Goal: Find specific page/section: Find specific page/section

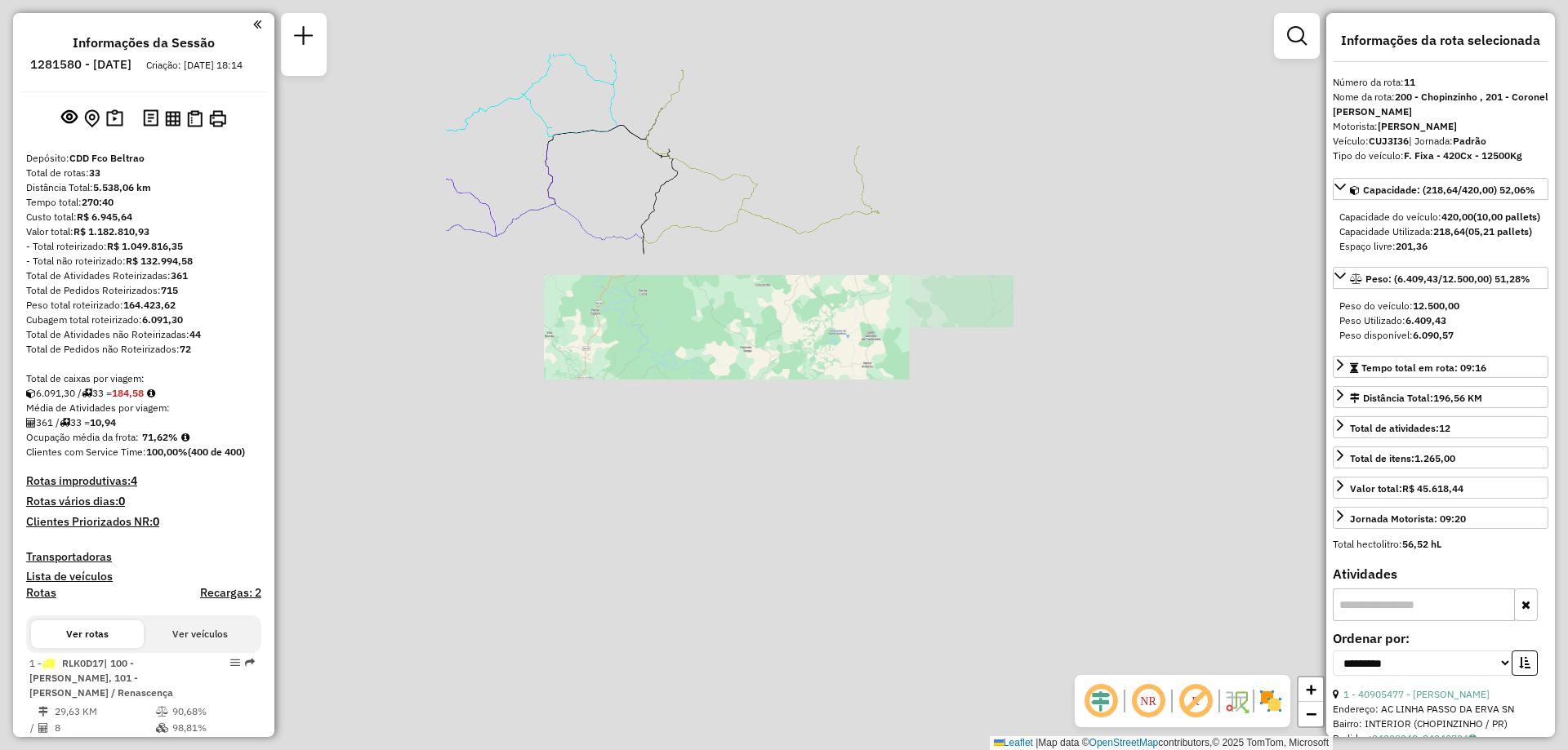
select select "**********"
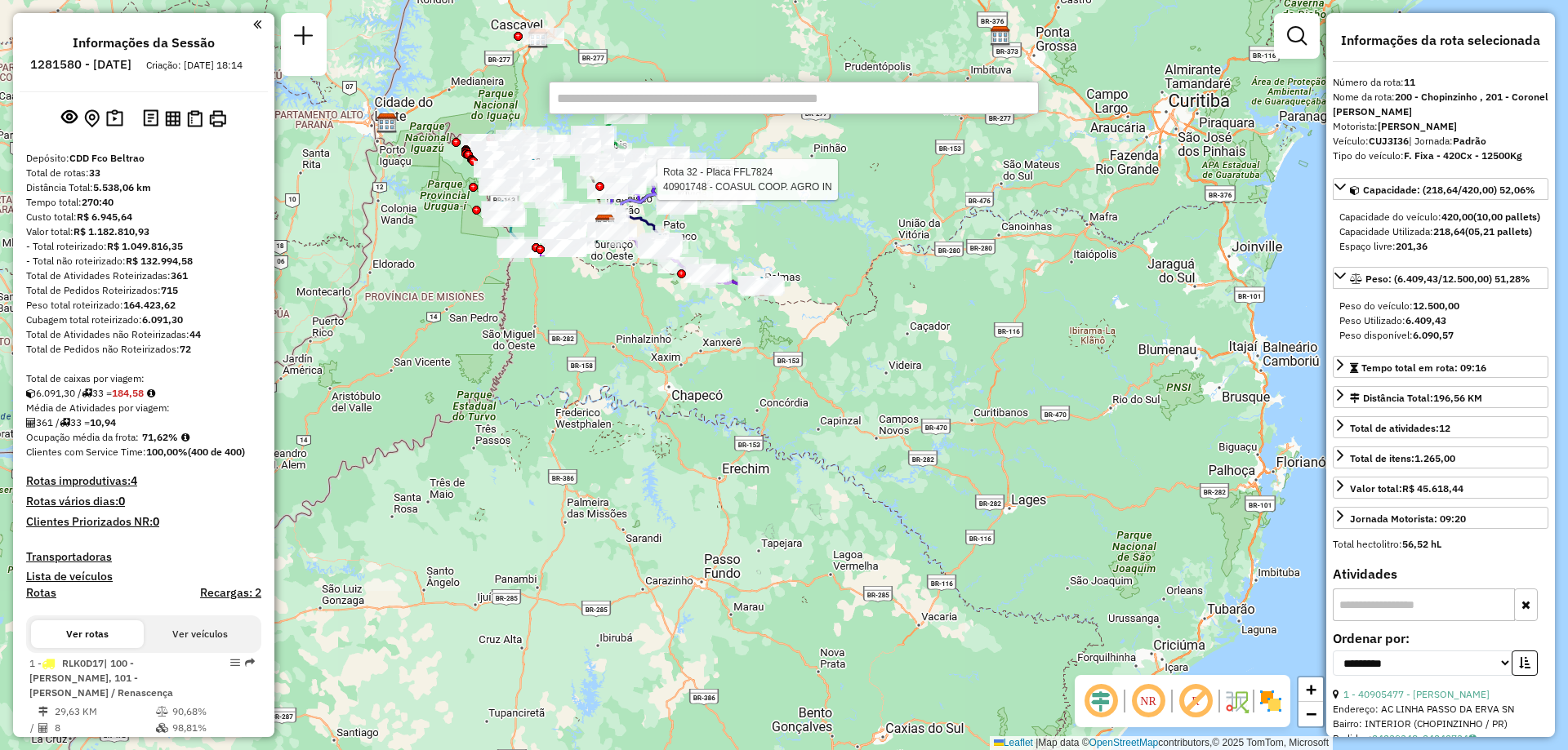
paste input "*****"
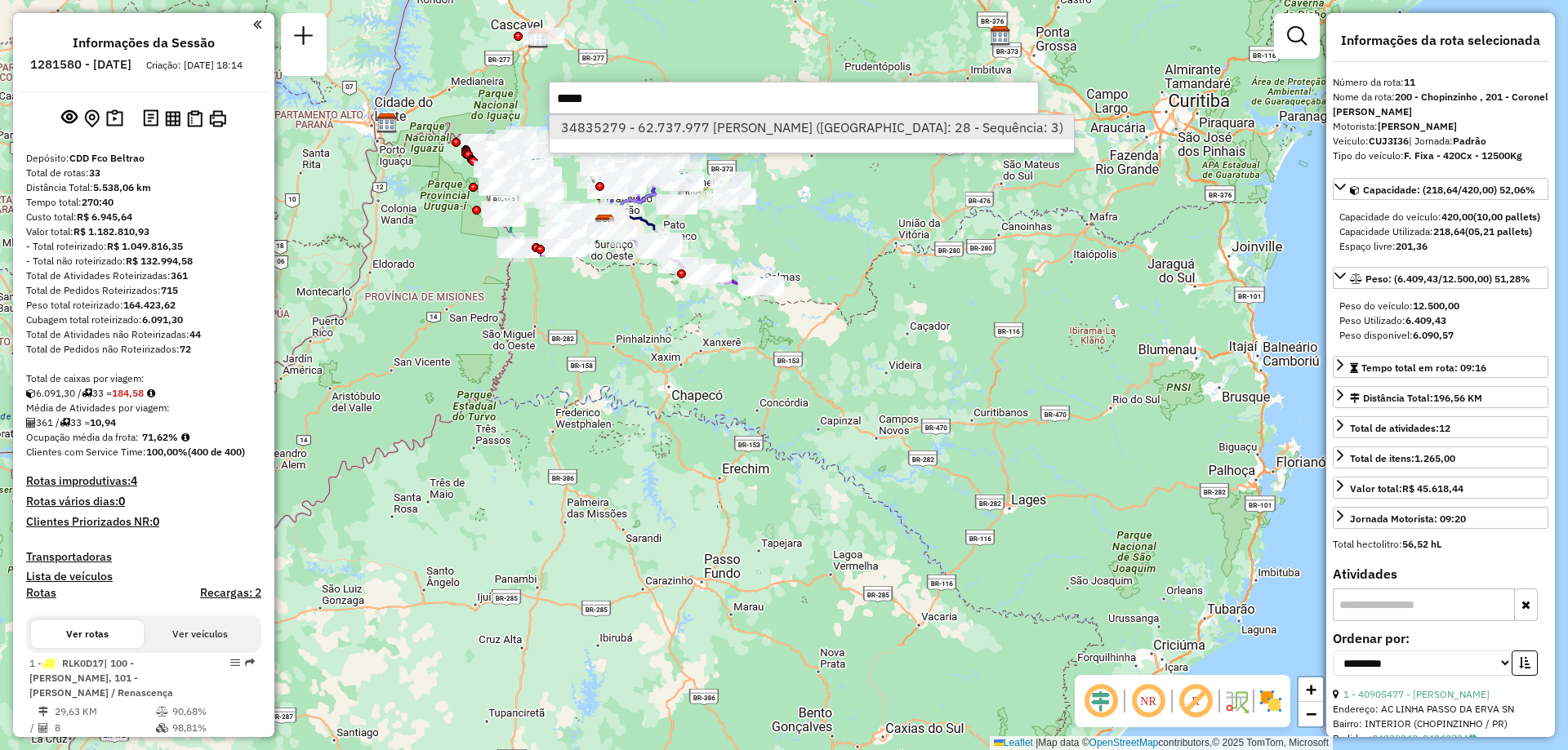
type input "*****"
click at [615, 127] on li "34835279 - 62.737.977 JAIRO ALVES MIRANDA (Rota: 28 - Sequência: 3)" at bounding box center [812, 127] width 524 height 25
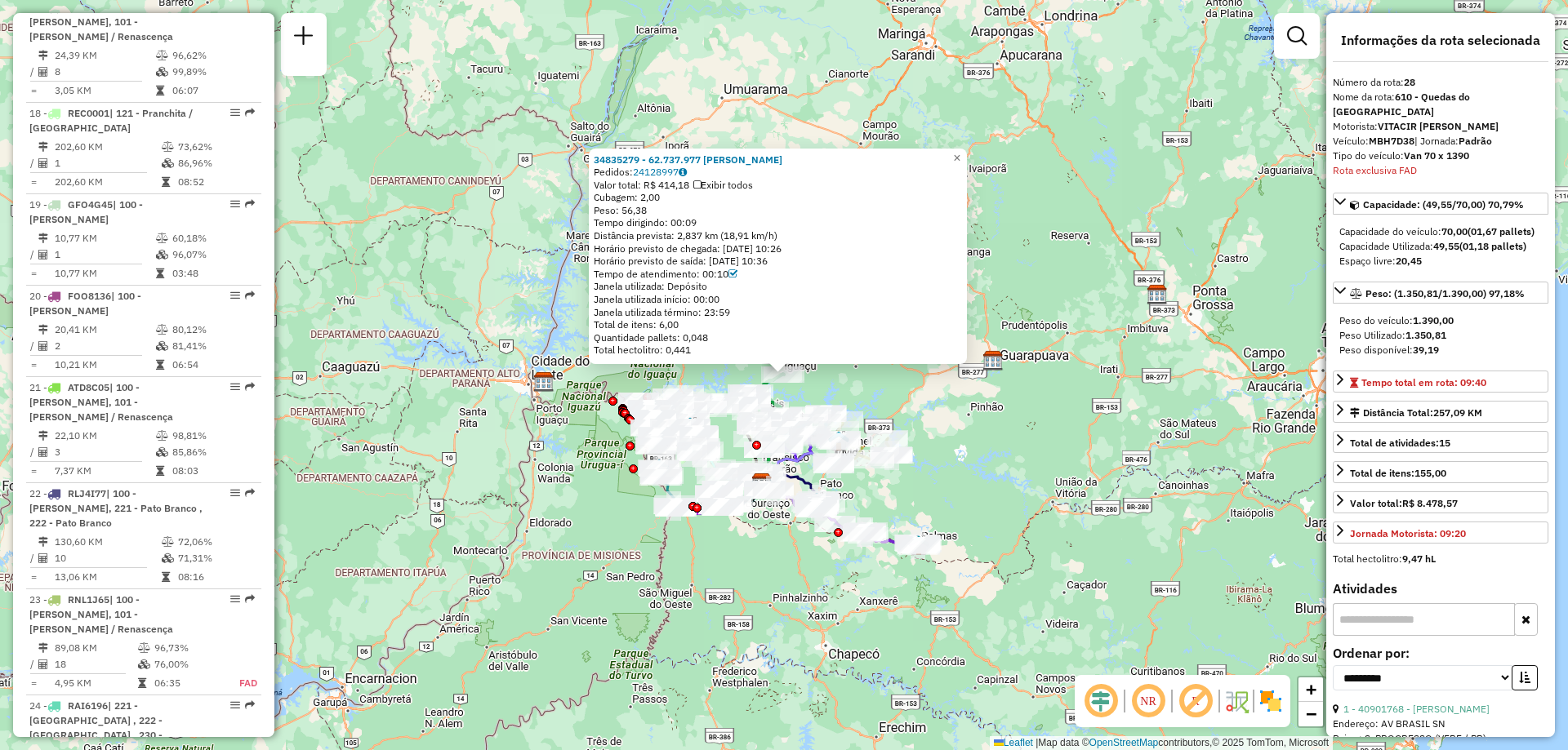
scroll to position [3194, 0]
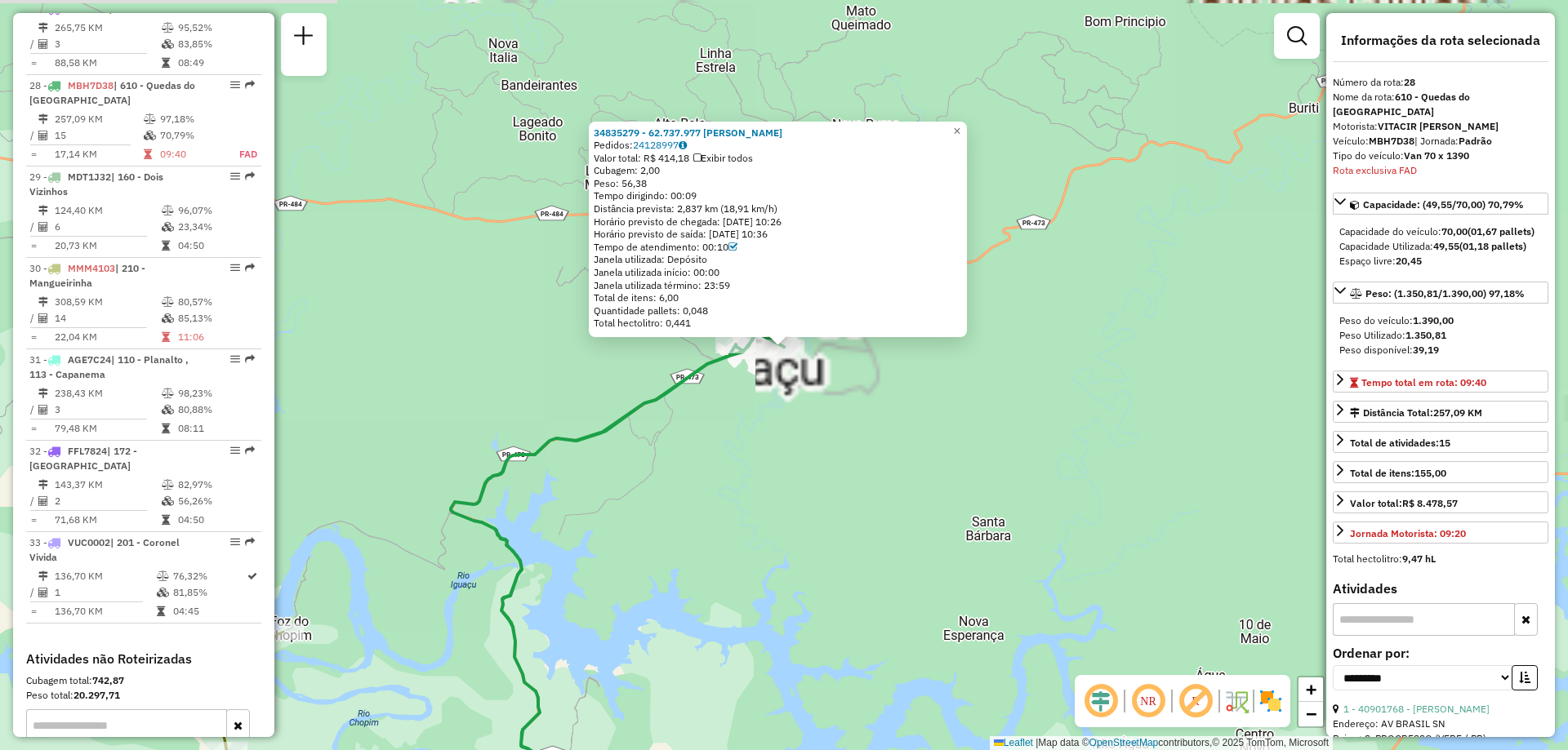
drag, startPoint x: 660, startPoint y: 387, endPoint x: 756, endPoint y: 435, distance: 107.3
click at [687, 496] on div "34835279 - 62.737.977 JAIRO ALVES MIRANDA Pedidos: 24128997 Valor total: R$ 414…" at bounding box center [784, 375] width 1568 height 750
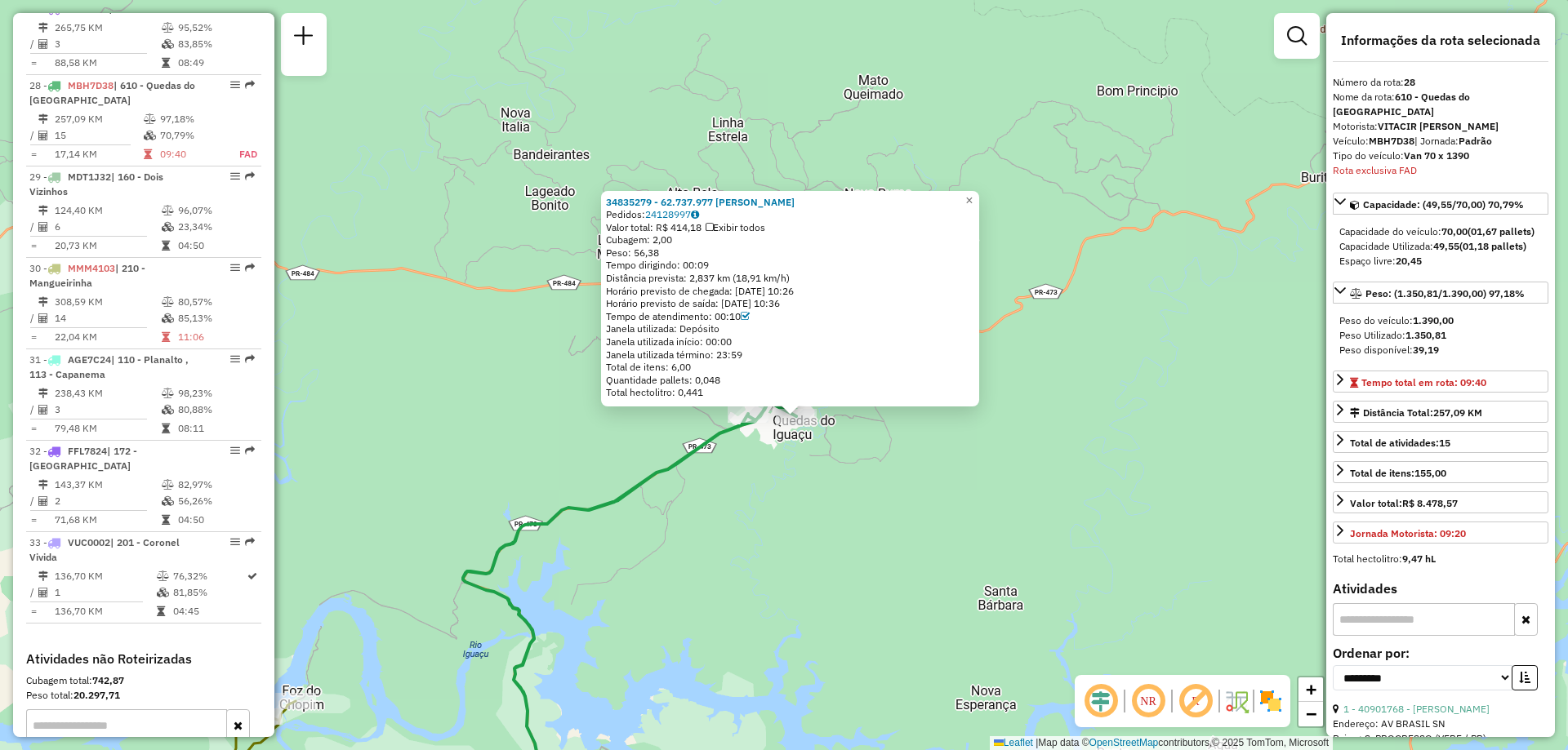
click at [979, 205] on div "34835279 - 62.737.977 JAIRO ALVES MIRANDA Pedidos: 24128997 Valor total: R$ 414…" at bounding box center [790, 298] width 378 height 216
click at [973, 198] on span "×" at bounding box center [968, 200] width 8 height 14
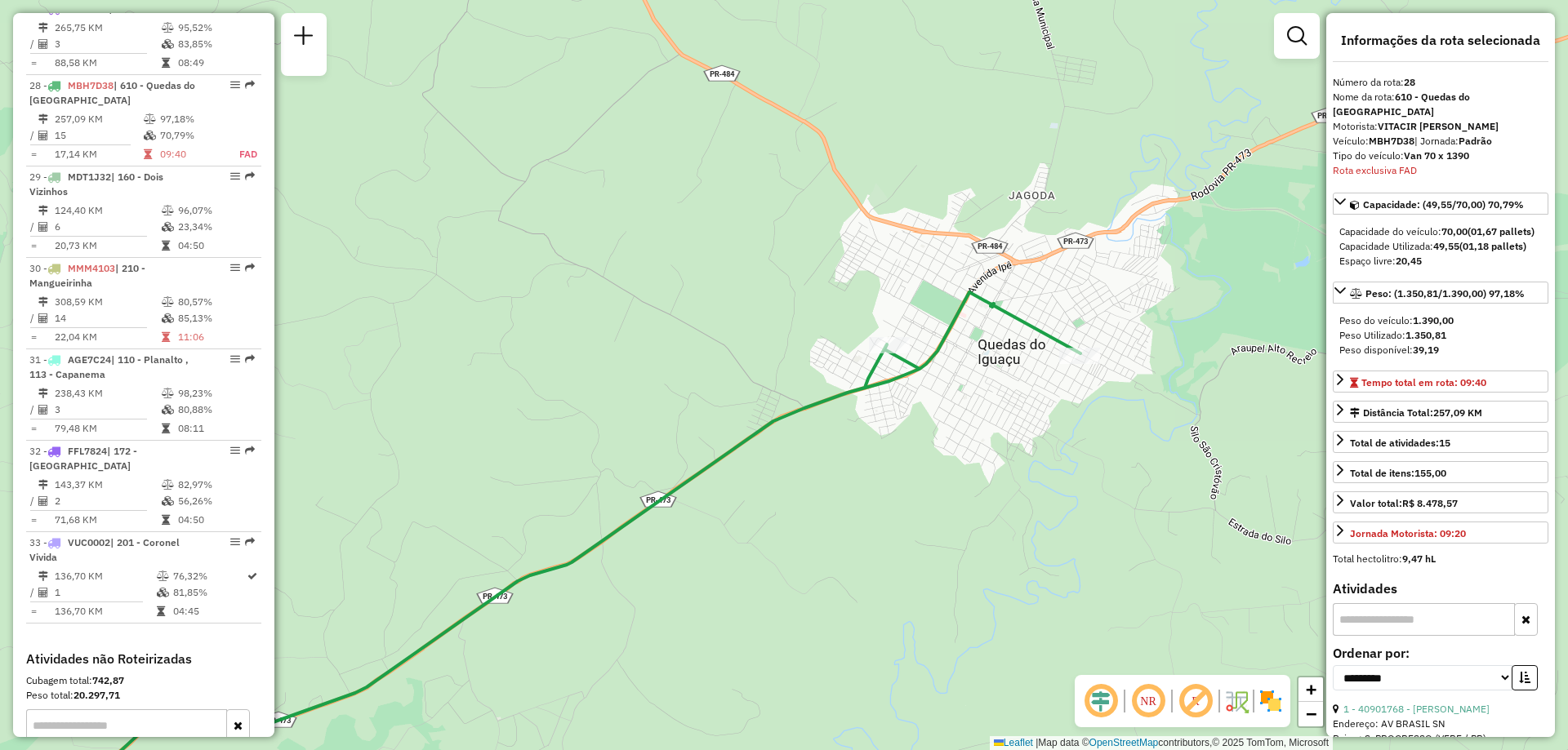
click at [840, 394] on icon at bounding box center [523, 558] width 1115 height 533
click at [962, 405] on span "Exibir somente esta rota" at bounding box center [940, 408] width 145 height 13
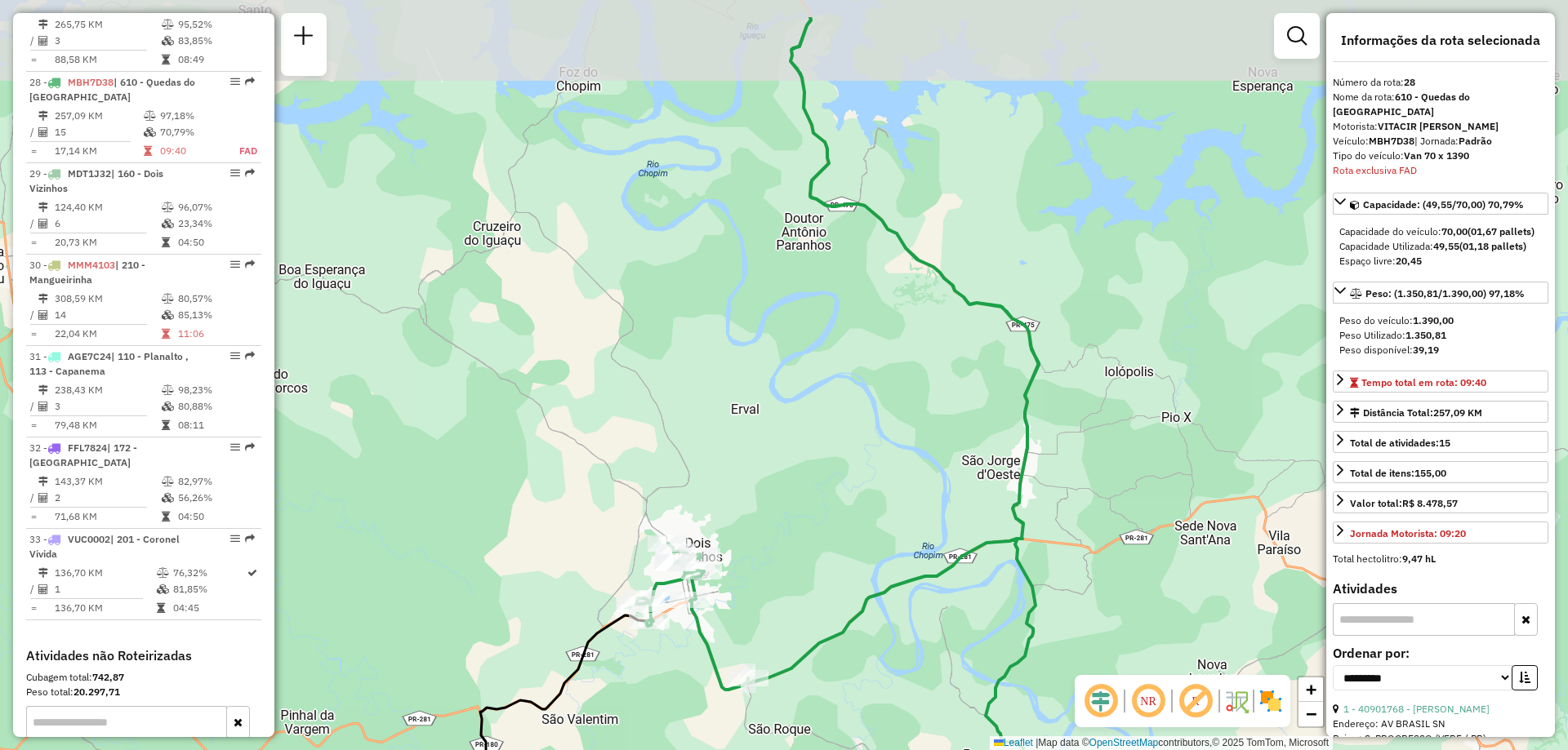
drag, startPoint x: 798, startPoint y: 357, endPoint x: 809, endPoint y: 446, distance: 89.7
click at [809, 446] on div "Janela de atendimento Grade de atendimento Capacidade Transportadoras Veículos …" at bounding box center [784, 375] width 1568 height 750
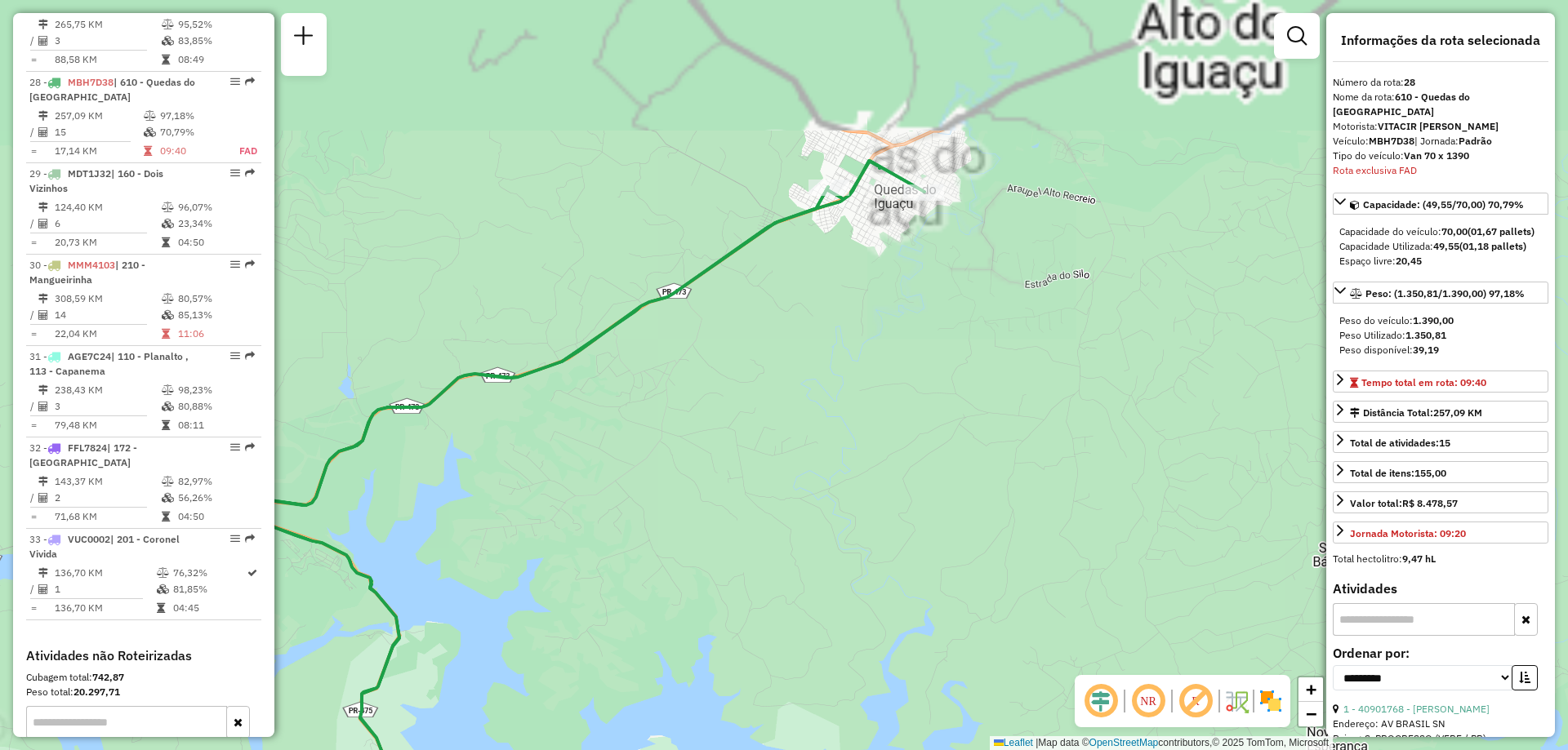
drag, startPoint x: 896, startPoint y: 103, endPoint x: 851, endPoint y: 302, distance: 204.0
click at [852, 302] on div "Janela de atendimento Grade de atendimento Capacidade Transportadoras Veículos …" at bounding box center [784, 375] width 1568 height 750
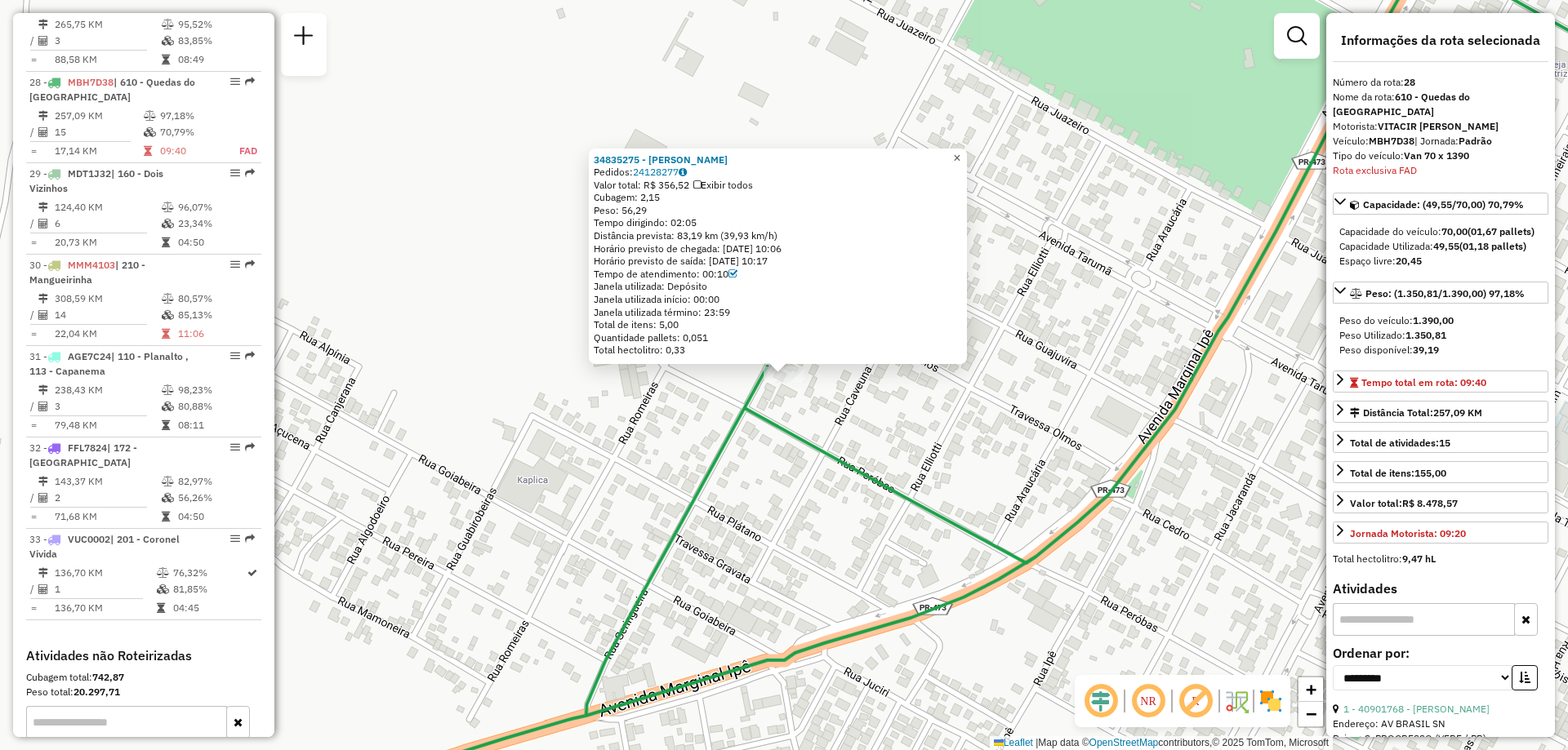
click at [967, 152] on link "×" at bounding box center [956, 158] width 20 height 20
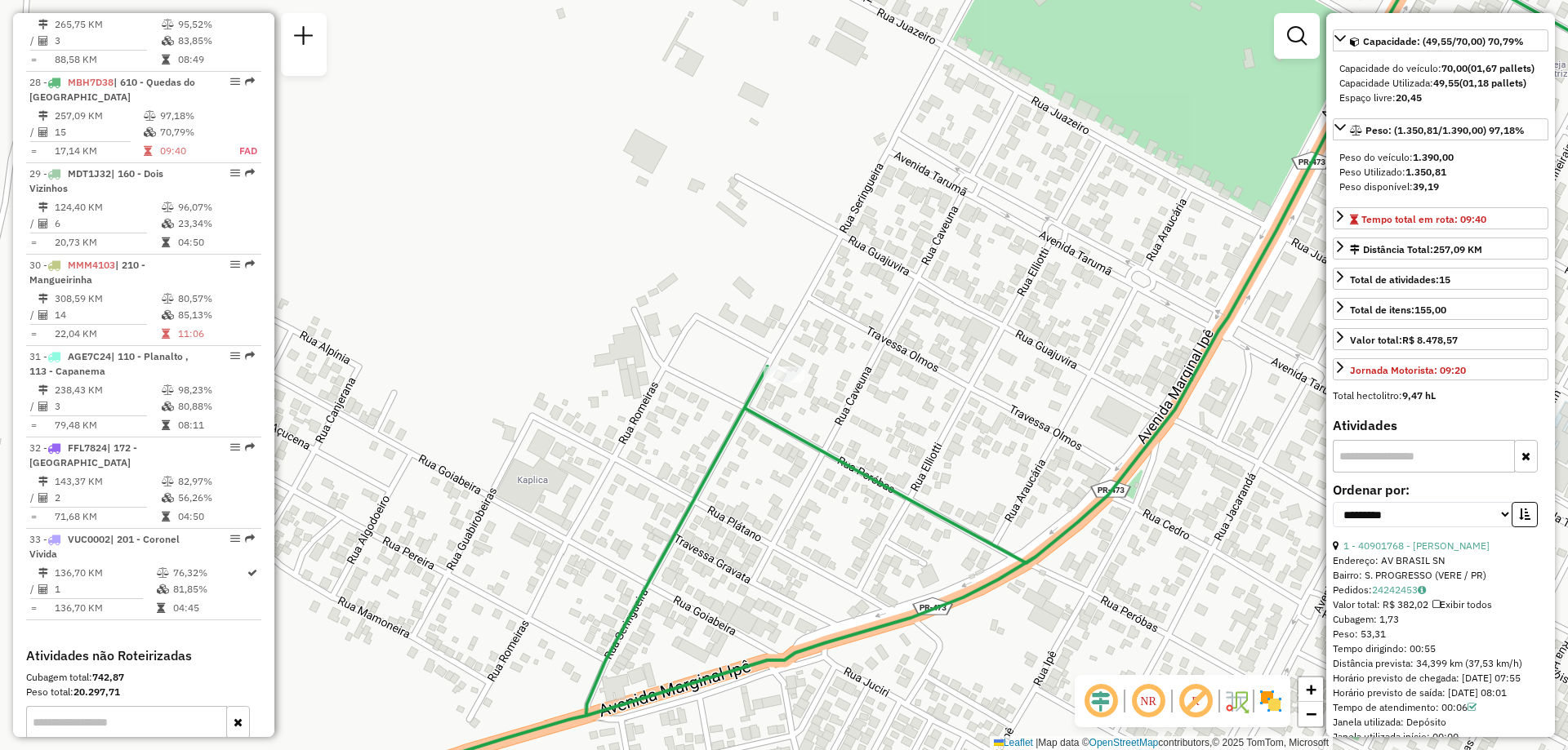
scroll to position [408, 0]
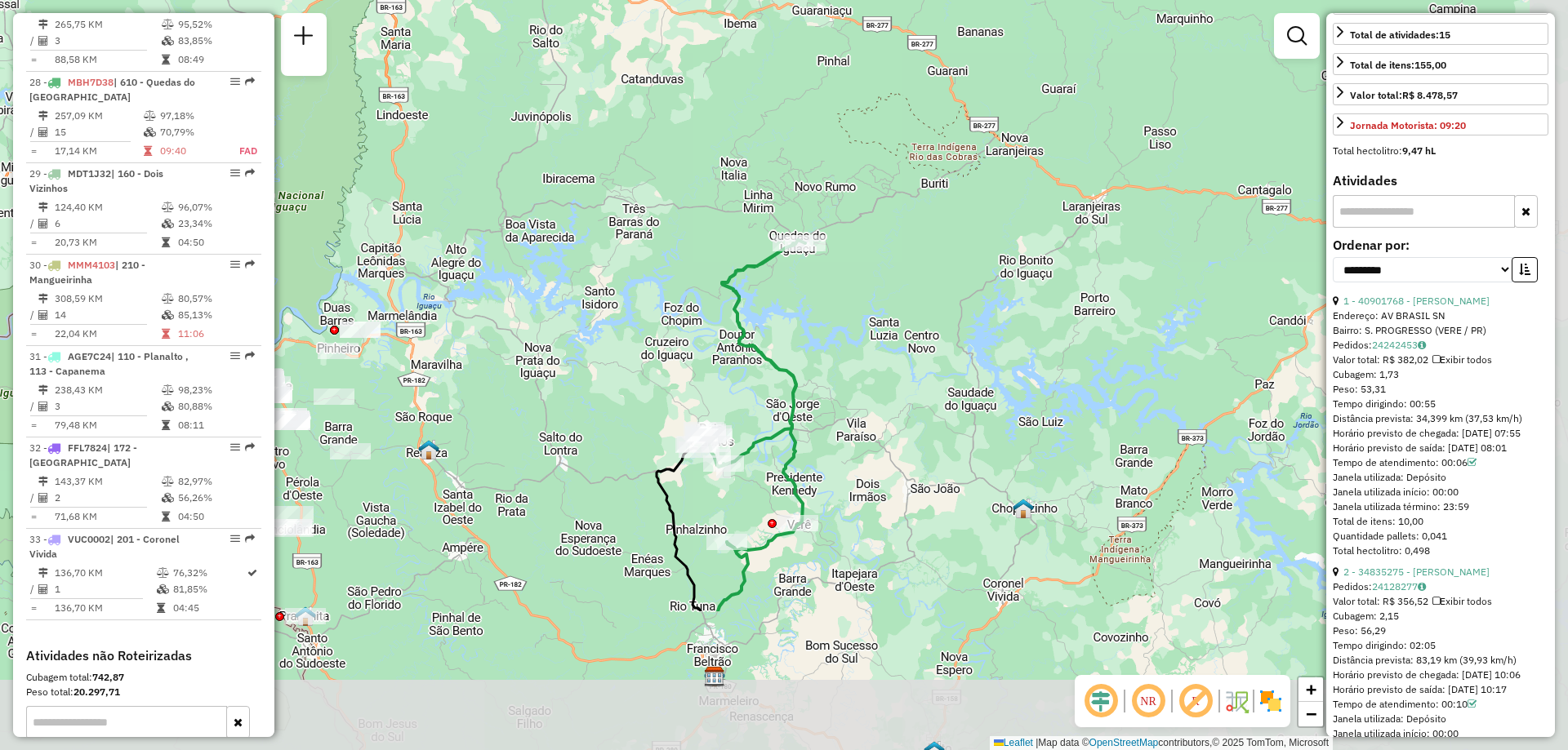
drag, startPoint x: 873, startPoint y: 549, endPoint x: 746, endPoint y: 340, distance: 244.6
click at [746, 340] on icon at bounding box center [750, 396] width 109 height 311
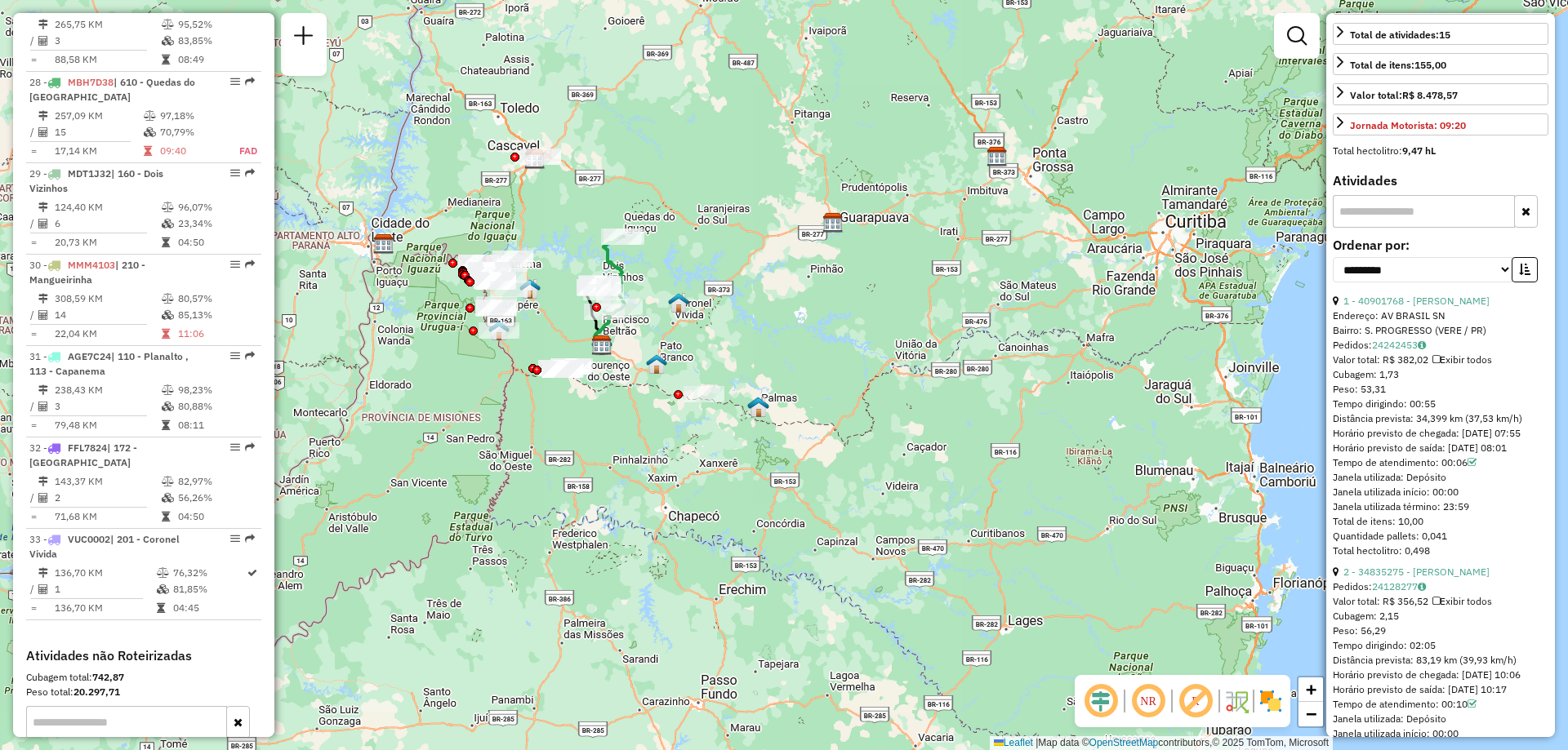
drag, startPoint x: 598, startPoint y: 314, endPoint x: 633, endPoint y: 320, distance: 35.5
click at [633, 316] on div at bounding box center [623, 306] width 41 height 16
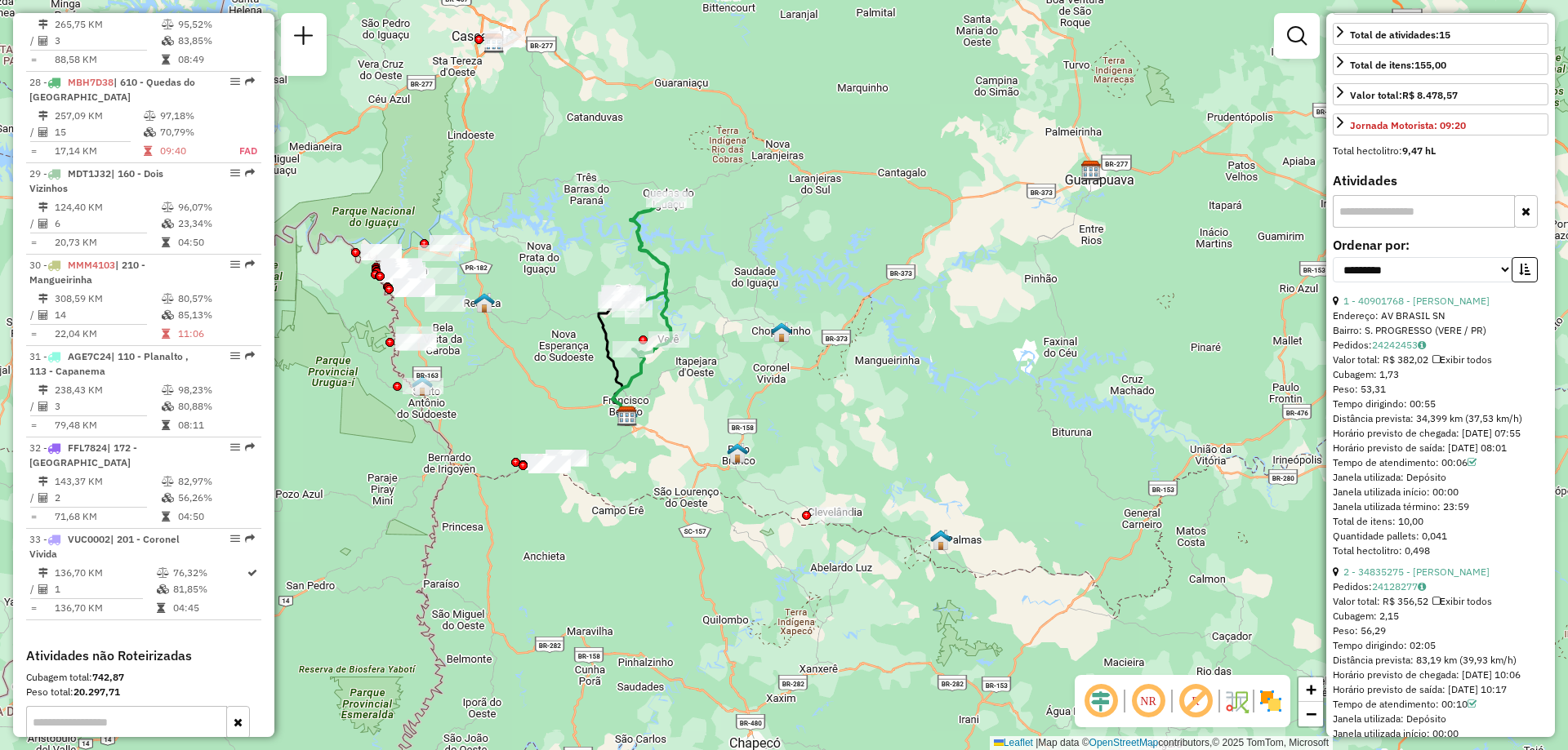
click at [636, 377] on icon at bounding box center [628, 383] width 32 height 67
click at [732, 416] on span "Exibir todas as rotas" at bounding box center [723, 415] width 121 height 13
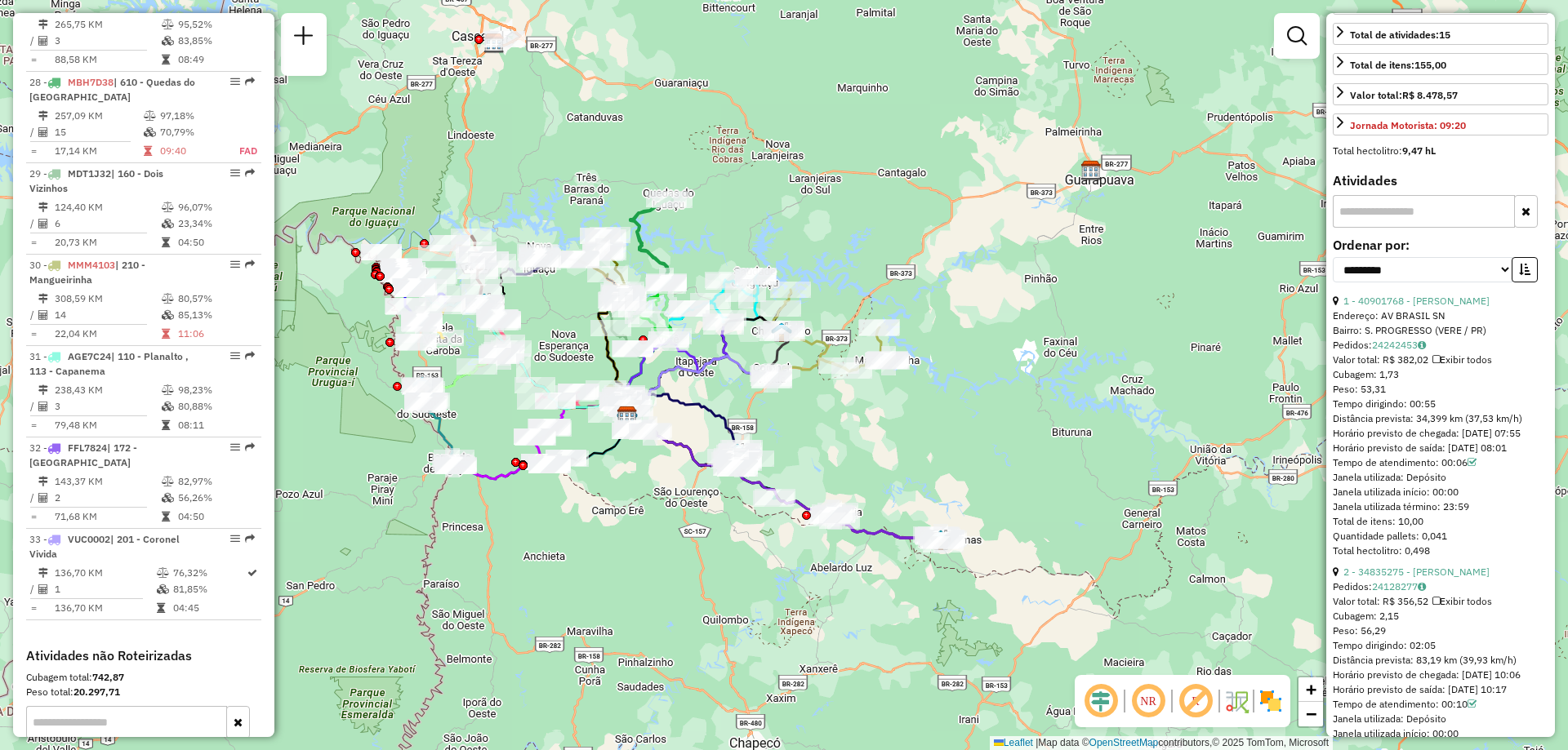
drag, startPoint x: 602, startPoint y: 150, endPoint x: 660, endPoint y: 173, distance: 62.4
click at [660, 173] on div "Janela de atendimento Grade de atendimento Capacidade Transportadoras Veículos …" at bounding box center [784, 375] width 1568 height 750
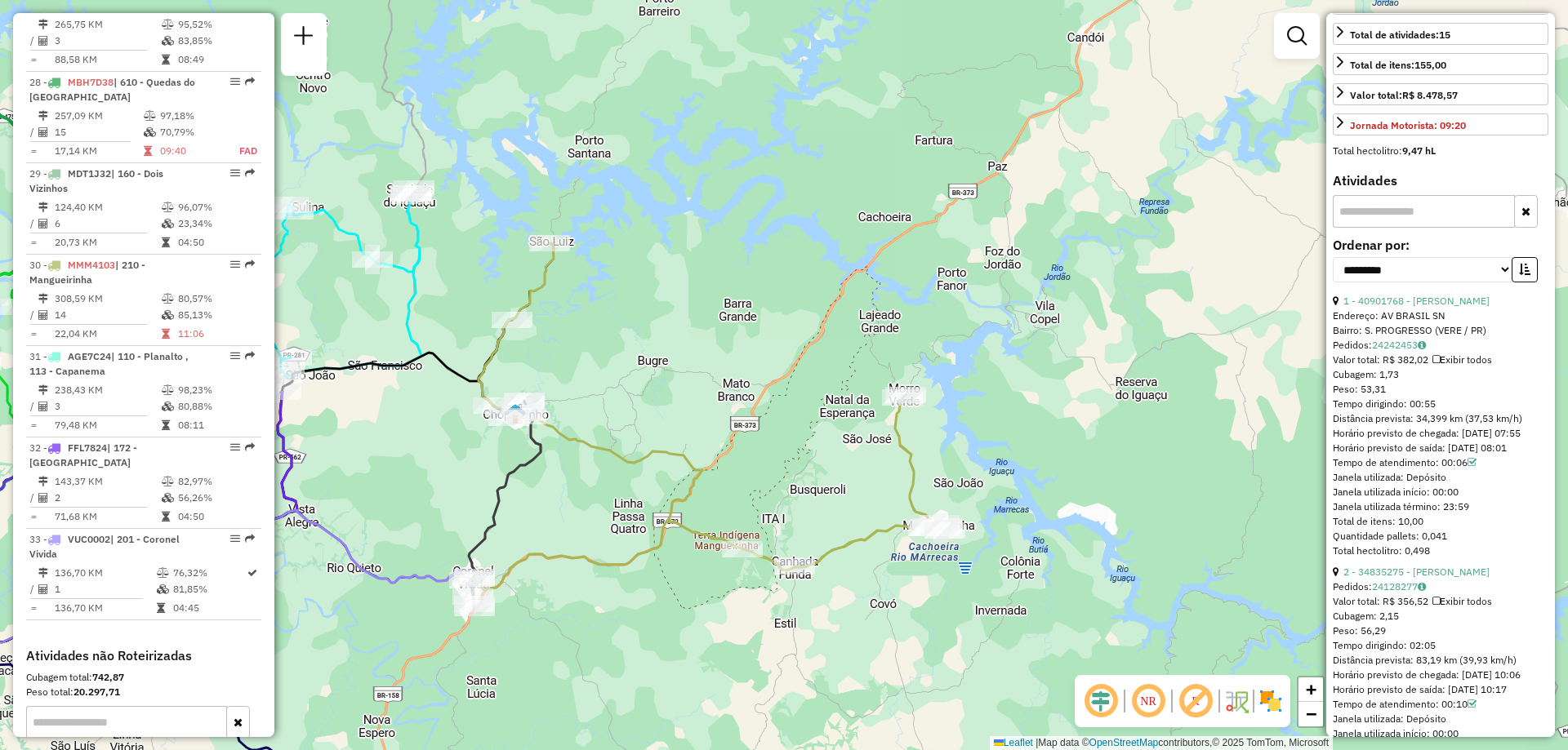
drag, startPoint x: 647, startPoint y: 320, endPoint x: 778, endPoint y: 220, distance: 164.8
click at [789, 221] on div "Janela de atendimento Grade de atendimento Capacidade Transportadoras Veículos …" at bounding box center [784, 375] width 1568 height 750
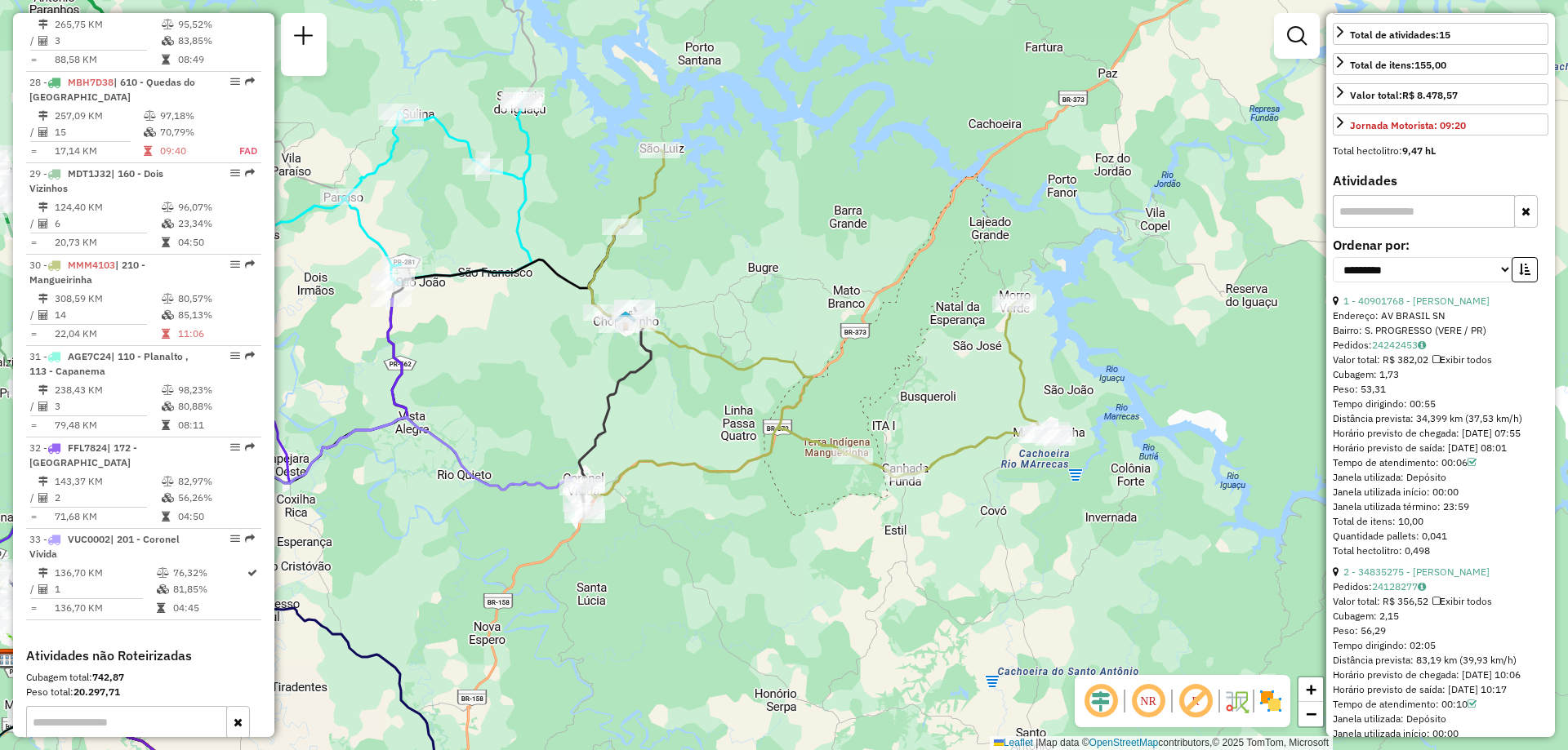
click at [642, 204] on icon at bounding box center [821, 314] width 466 height 328
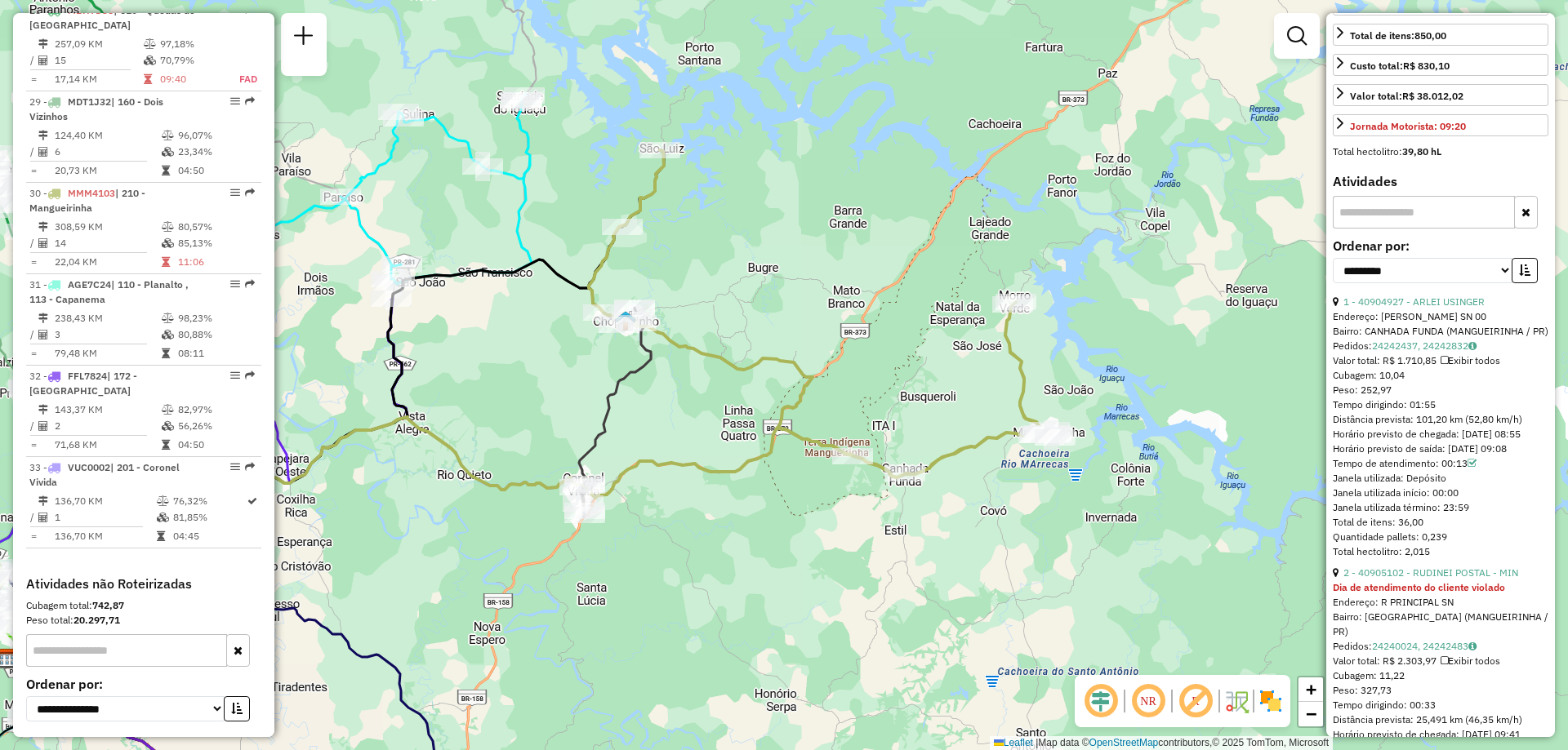
scroll to position [3364, 0]
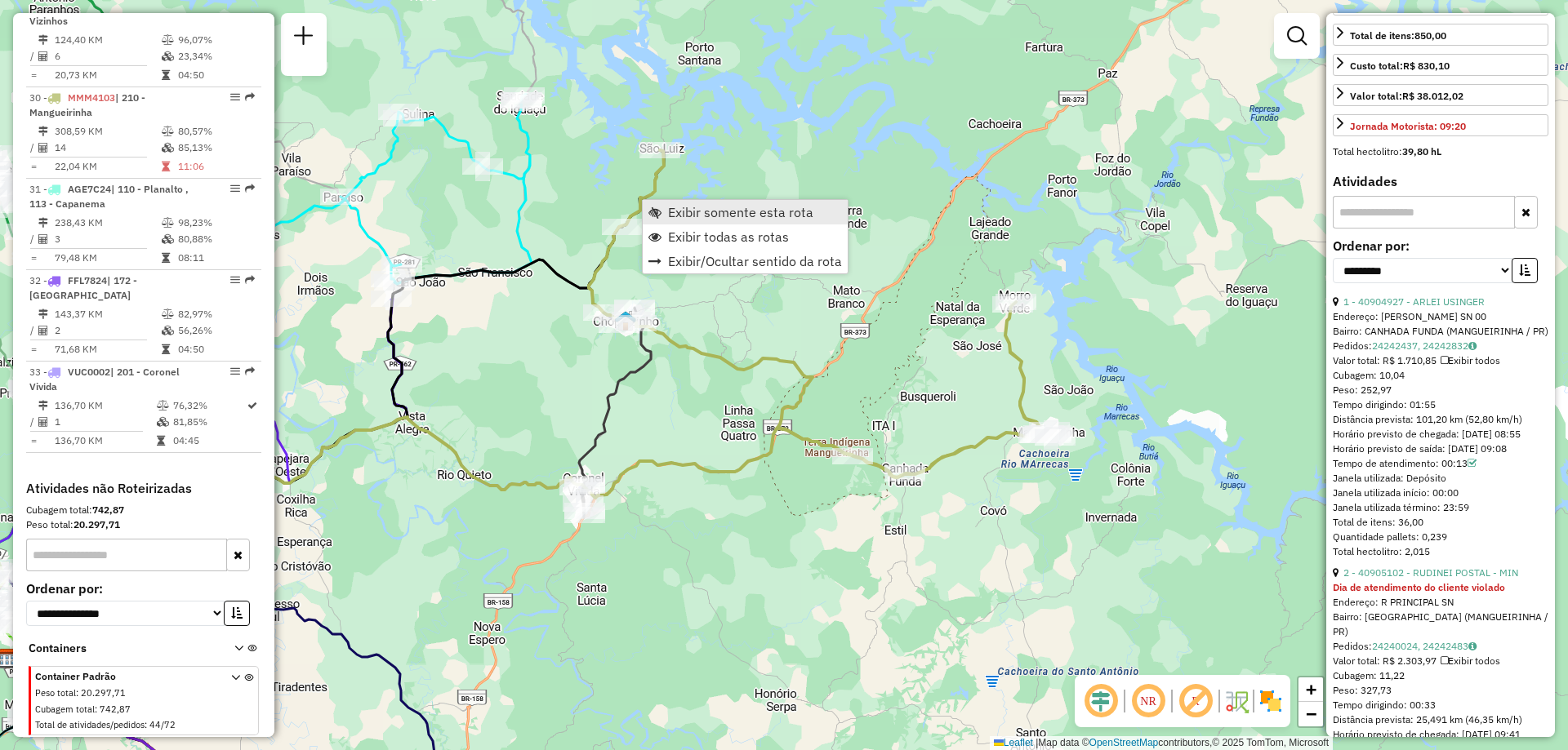
click at [728, 208] on span "Exibir somente esta rota" at bounding box center [741, 212] width 145 height 13
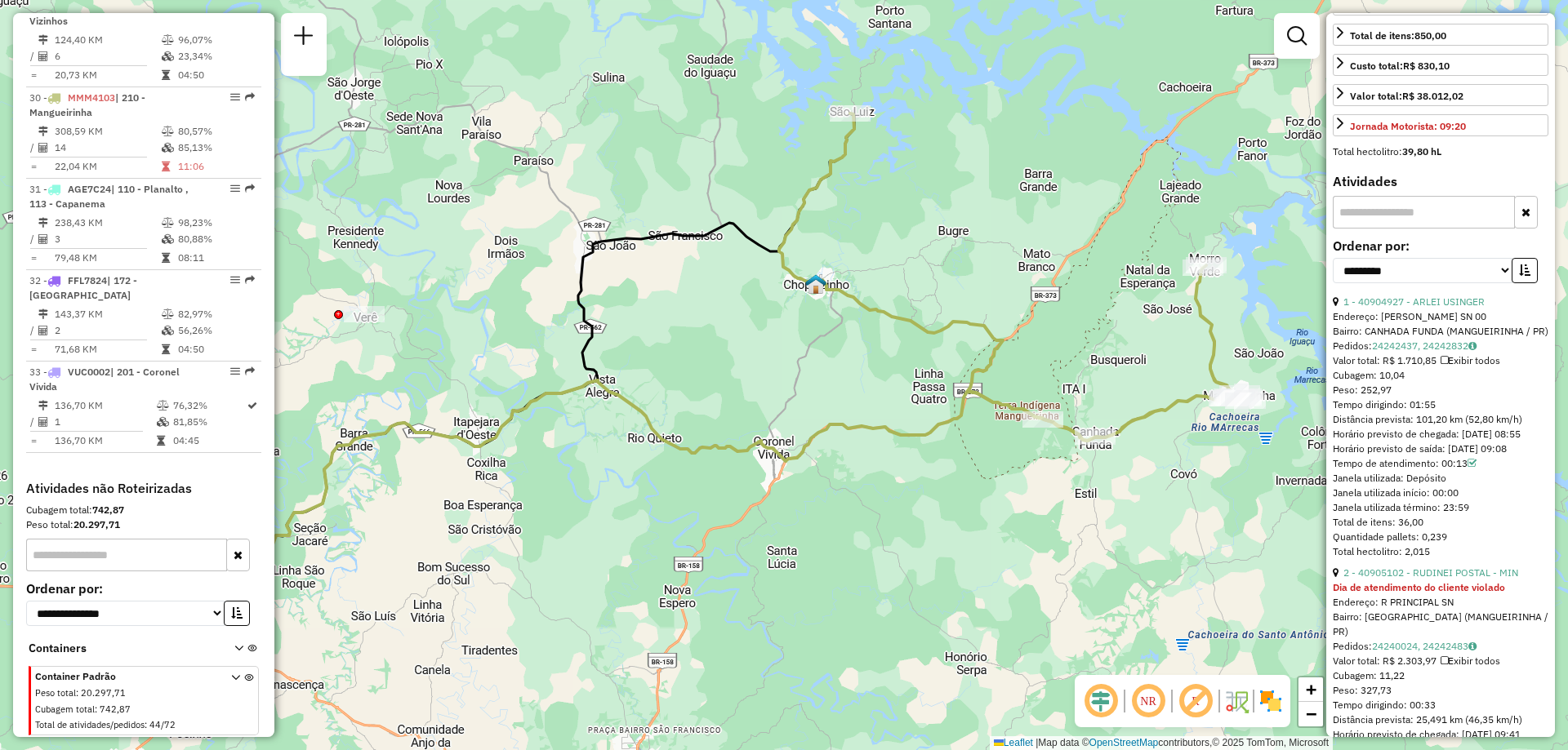
drag, startPoint x: 833, startPoint y: 332, endPoint x: 765, endPoint y: 318, distance: 69.4
click at [769, 321] on div "Janela de atendimento Grade de atendimento Capacidade Transportadoras Veículos …" at bounding box center [784, 375] width 1568 height 750
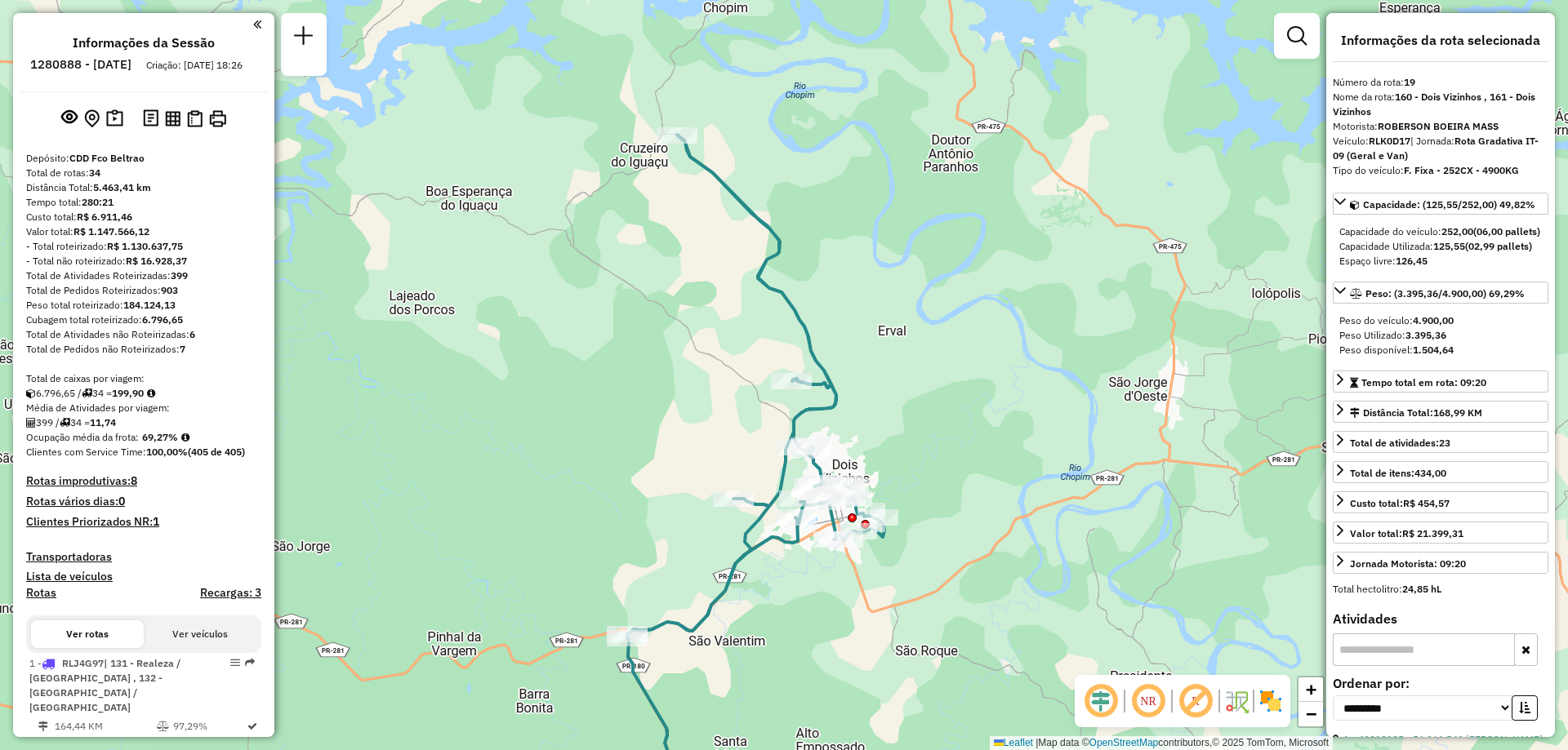
select select "**********"
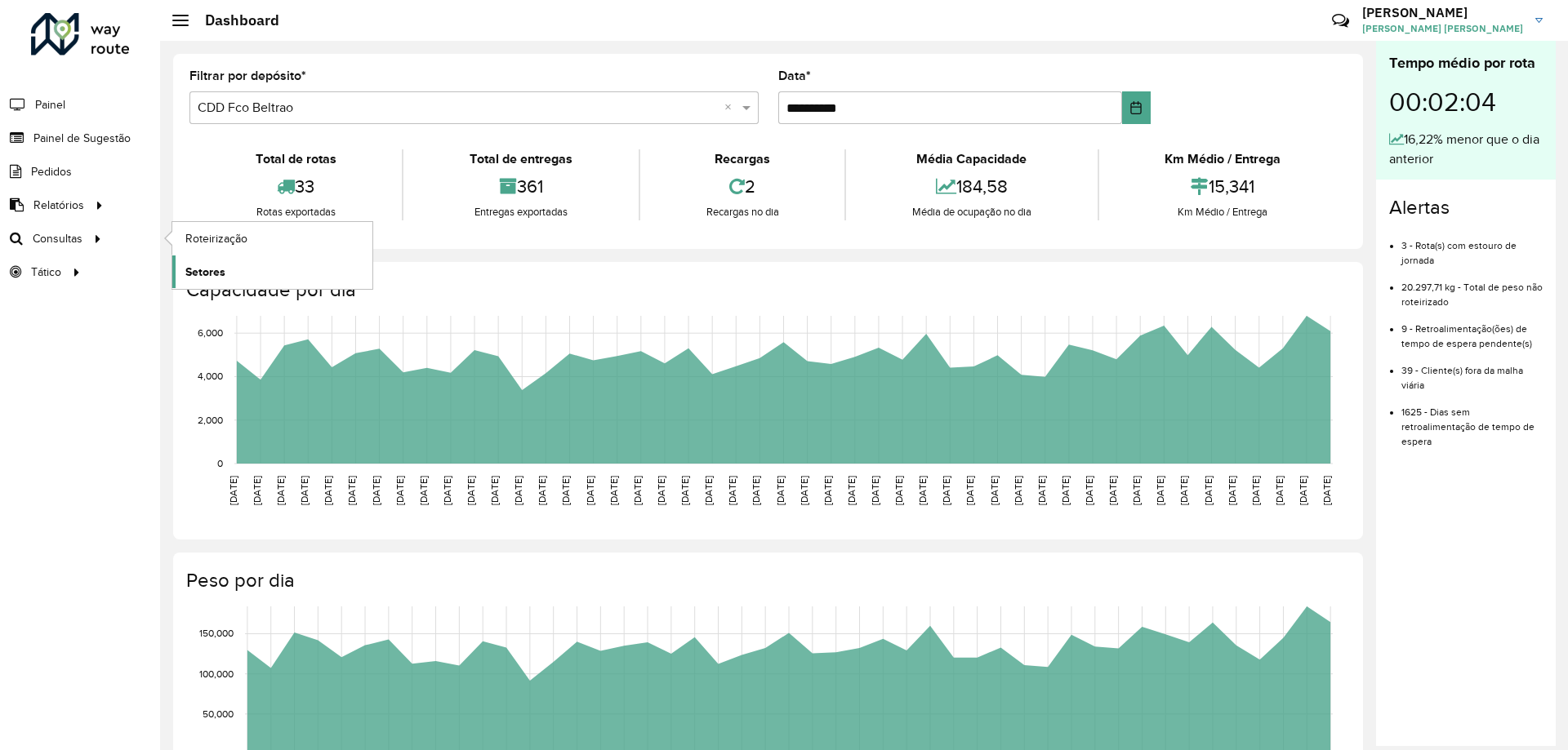
click at [239, 274] on link "Setores" at bounding box center [272, 272] width 200 height 32
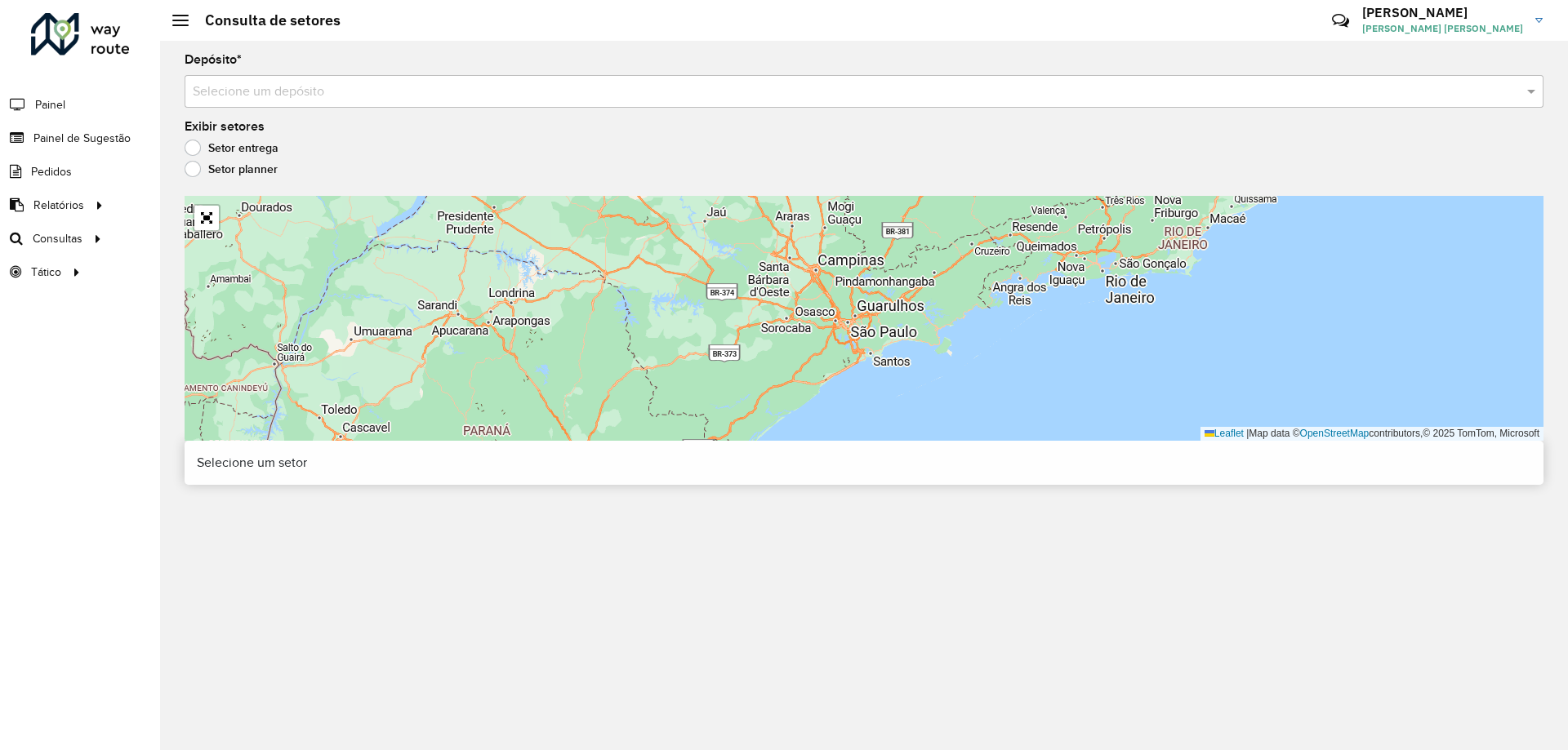
click at [322, 96] on input "text" at bounding box center [847, 92] width 1310 height 20
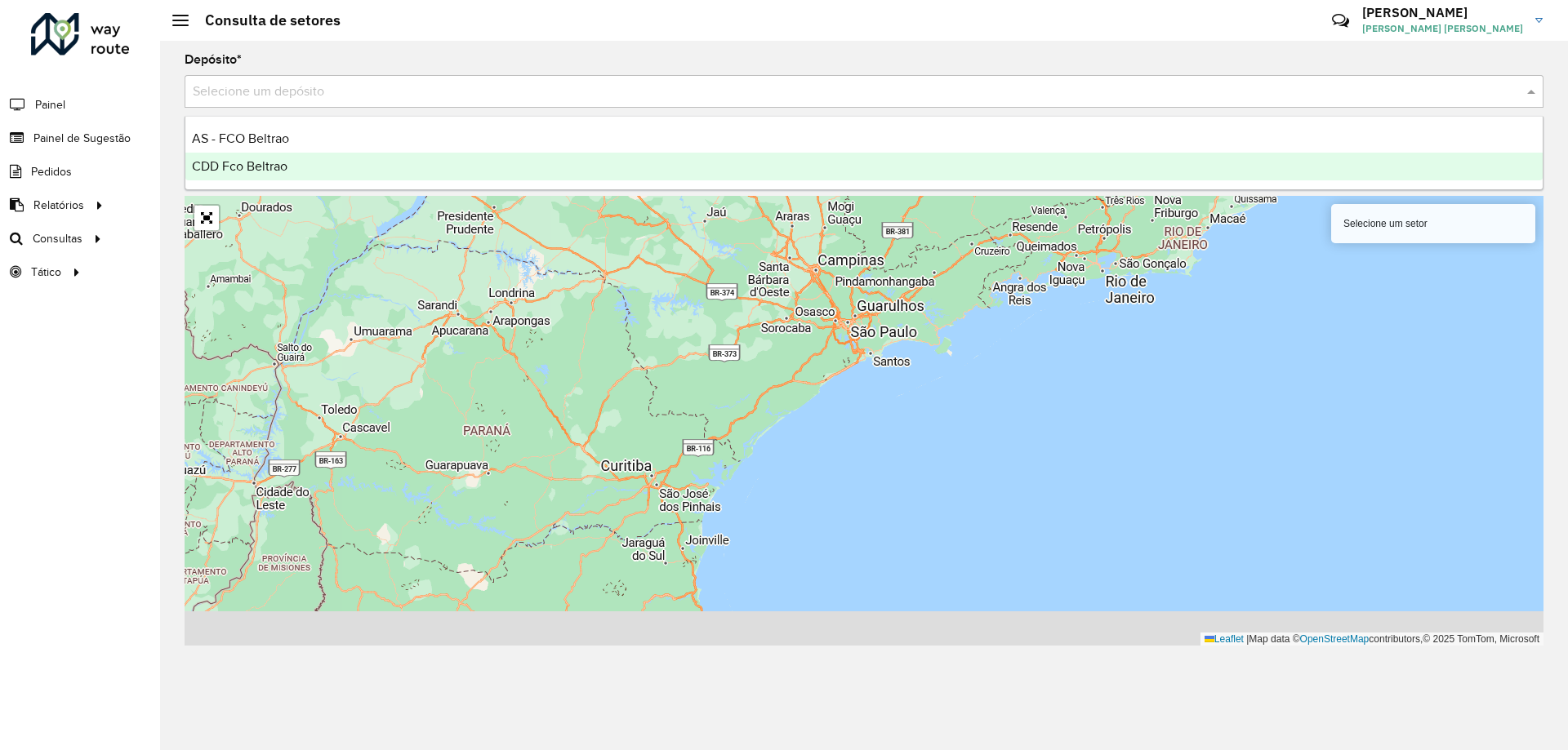
click at [245, 170] on span "CDD Fco Beltrao" at bounding box center [240, 166] width 96 height 14
